Goal: Information Seeking & Learning: Learn about a topic

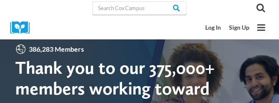
click at [12, 6] on div at bounding box center [51, 8] width 82 height 16
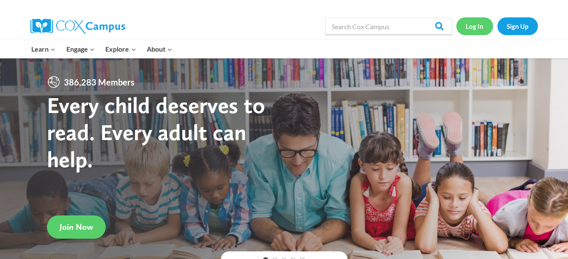
click at [470, 29] on link "Log In" at bounding box center [475, 25] width 37 height 17
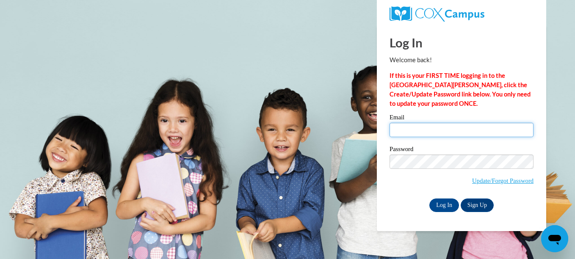
type input "[EMAIL_ADDRESS][DOMAIN_NAME]"
click at [425, 125] on input "njohnson8@tiger.brenau.edu" at bounding box center [461, 130] width 144 height 14
click at [346, 200] on body "Log In Welcome back! If this is your FIRST TIME logging in to the NEW Cox Campu…" at bounding box center [287, 129] width 575 height 259
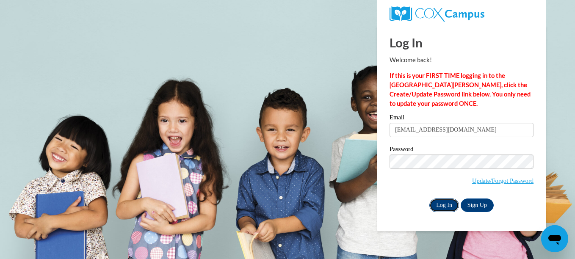
click at [449, 199] on input "Log In" at bounding box center [444, 206] width 30 height 14
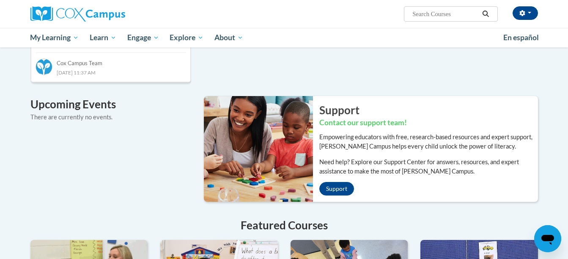
scroll to position [500, 0]
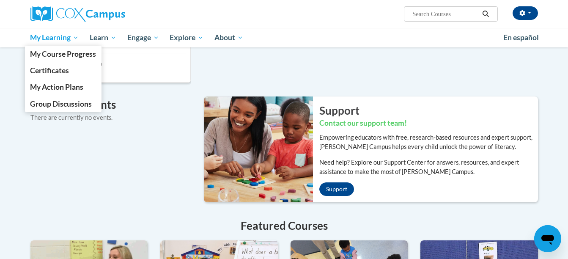
click at [58, 39] on span "My Learning" at bounding box center [54, 38] width 49 height 10
click at [47, 78] on link "Certificates" at bounding box center [63, 70] width 77 height 17
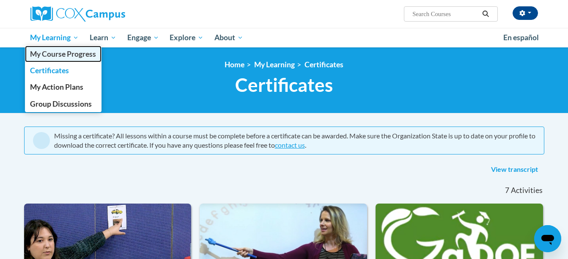
click at [46, 47] on link "My Course Progress" at bounding box center [63, 54] width 77 height 17
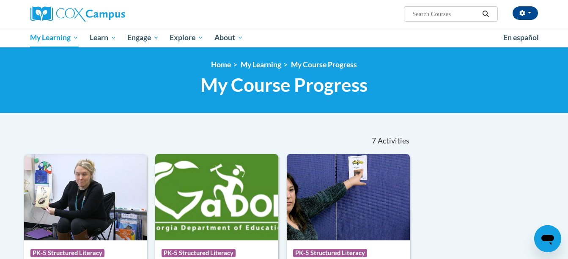
click at [425, 12] on input "Search..." at bounding box center [446, 14] width 68 height 10
type input "RTI"
click at [484, 15] on icon "Search" at bounding box center [486, 14] width 6 height 6
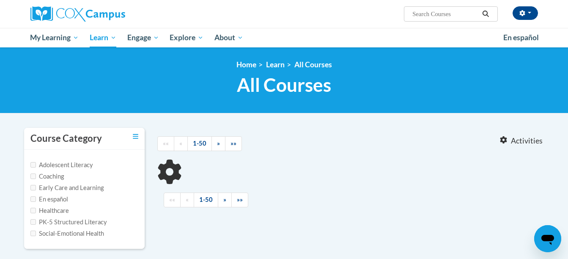
type input "RTI"
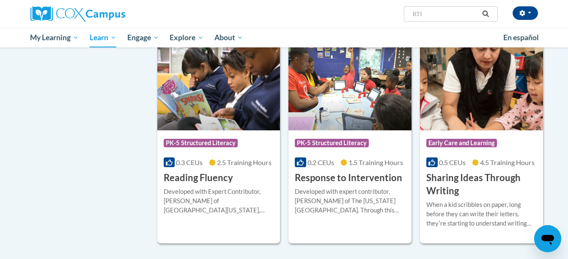
scroll to position [568, 0]
click at [331, 200] on div "Developed with expert contributor, [PERSON_NAME] of The [US_STATE][GEOGRAPHIC_D…" at bounding box center [350, 201] width 110 height 28
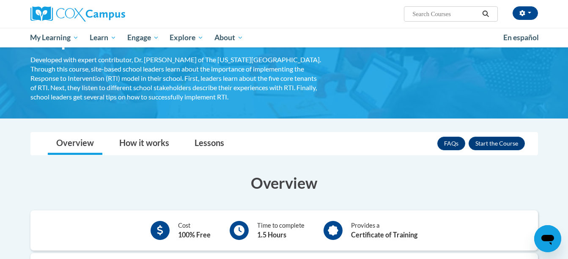
scroll to position [58, 0]
click at [506, 140] on button "Enroll" at bounding box center [497, 144] width 56 height 14
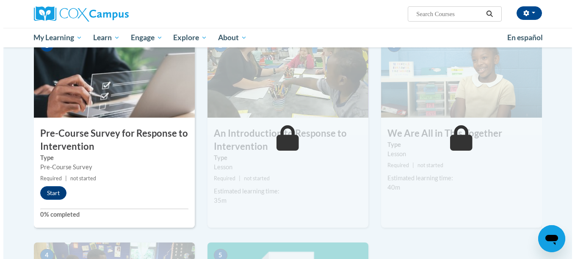
scroll to position [191, 0]
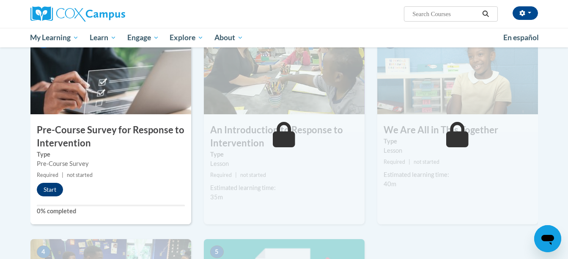
click at [51, 193] on button "Start" at bounding box center [50, 190] width 26 height 14
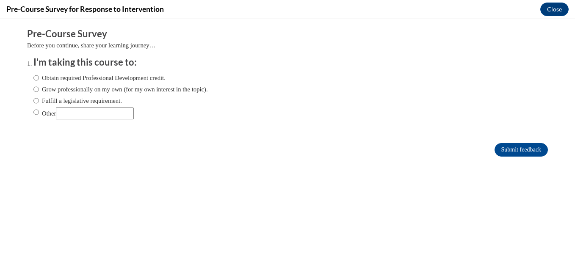
scroll to position [0, 0]
click at [33, 111] on input "Other" at bounding box center [36, 112] width 6 height 9
radio input "true"
click at [75, 115] on input "Other" at bounding box center [95, 114] width 78 height 12
type input "college"
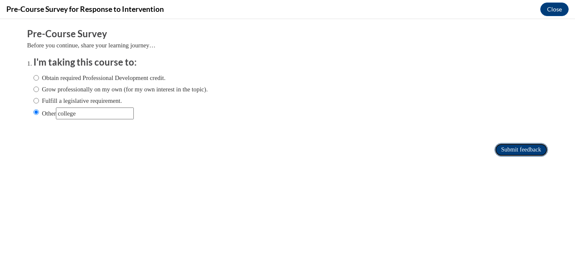
click at [499, 149] on input "Submit feedback" at bounding box center [520, 150] width 53 height 14
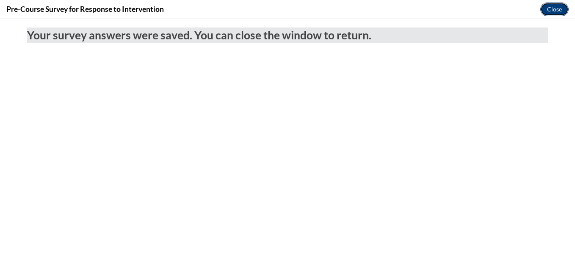
click at [556, 9] on button "Close" at bounding box center [554, 10] width 28 height 14
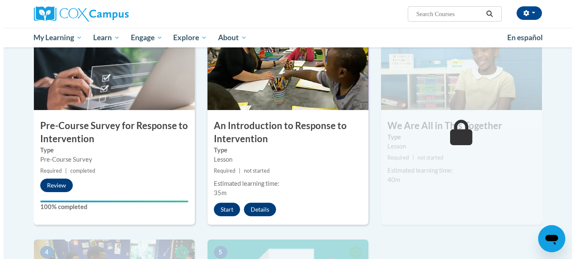
scroll to position [196, 0]
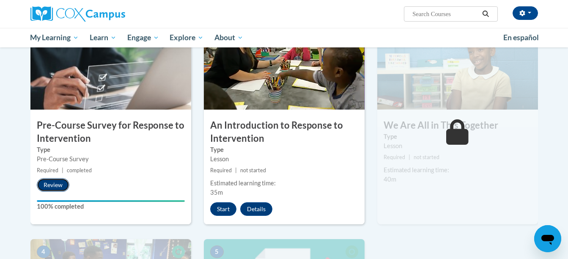
click at [53, 184] on button "Review" at bounding box center [53, 185] width 33 height 14
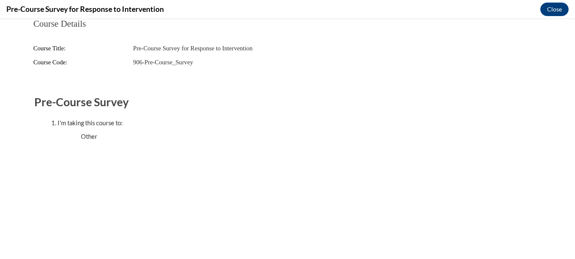
scroll to position [0, 0]
click at [554, 7] on button "Close" at bounding box center [554, 10] width 28 height 14
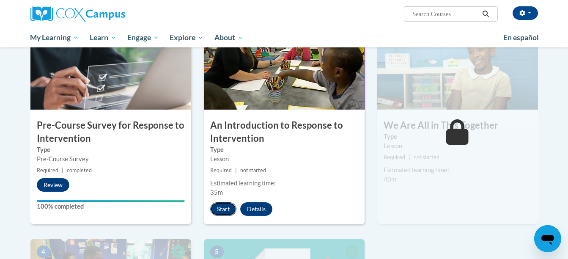
click at [219, 210] on button "Start" at bounding box center [223, 209] width 26 height 14
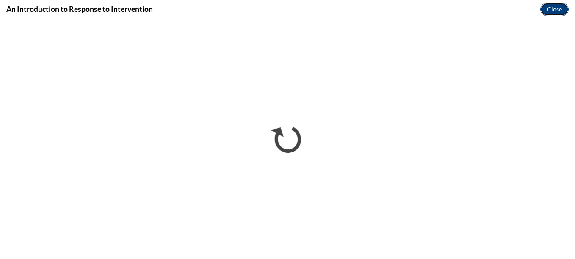
click at [557, 11] on button "Close" at bounding box center [554, 10] width 28 height 14
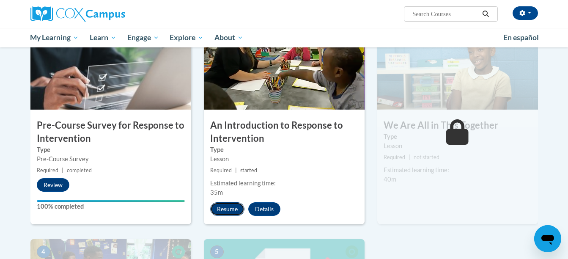
click at [229, 212] on button "Resume" at bounding box center [227, 209] width 34 height 14
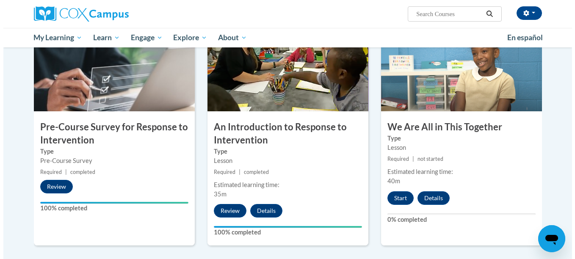
scroll to position [193, 0]
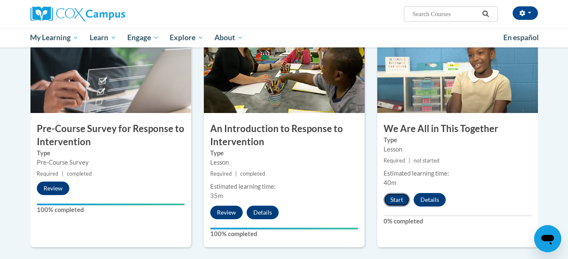
click at [395, 198] on button "Start" at bounding box center [397, 200] width 26 height 14
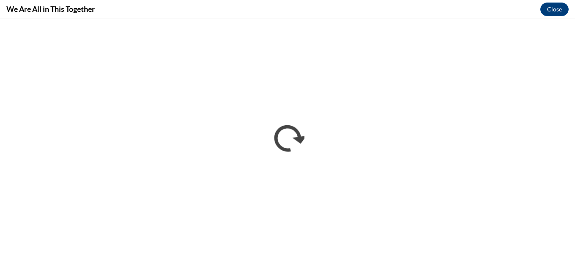
scroll to position [0, 0]
